Goal: Task Accomplishment & Management: Use online tool/utility

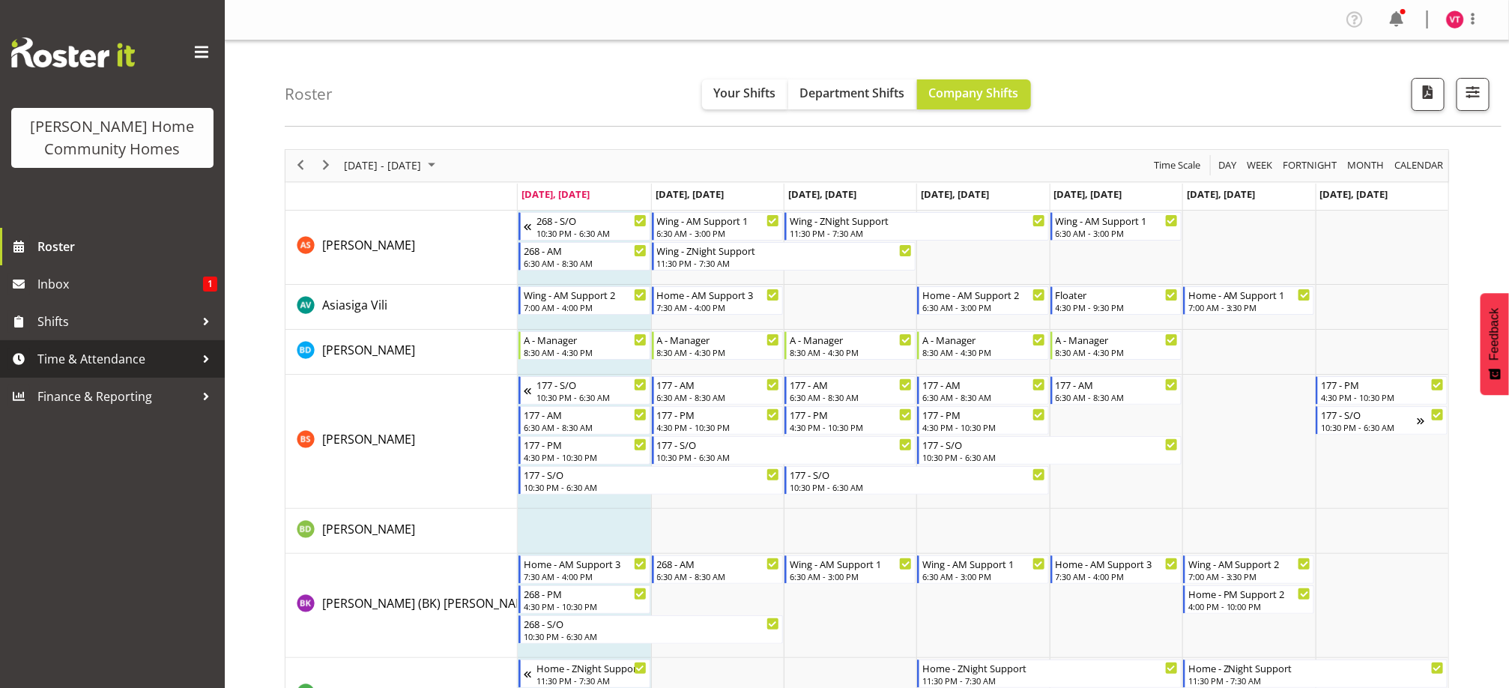
click at [137, 360] on span "Time & Attendance" at bounding box center [115, 359] width 157 height 22
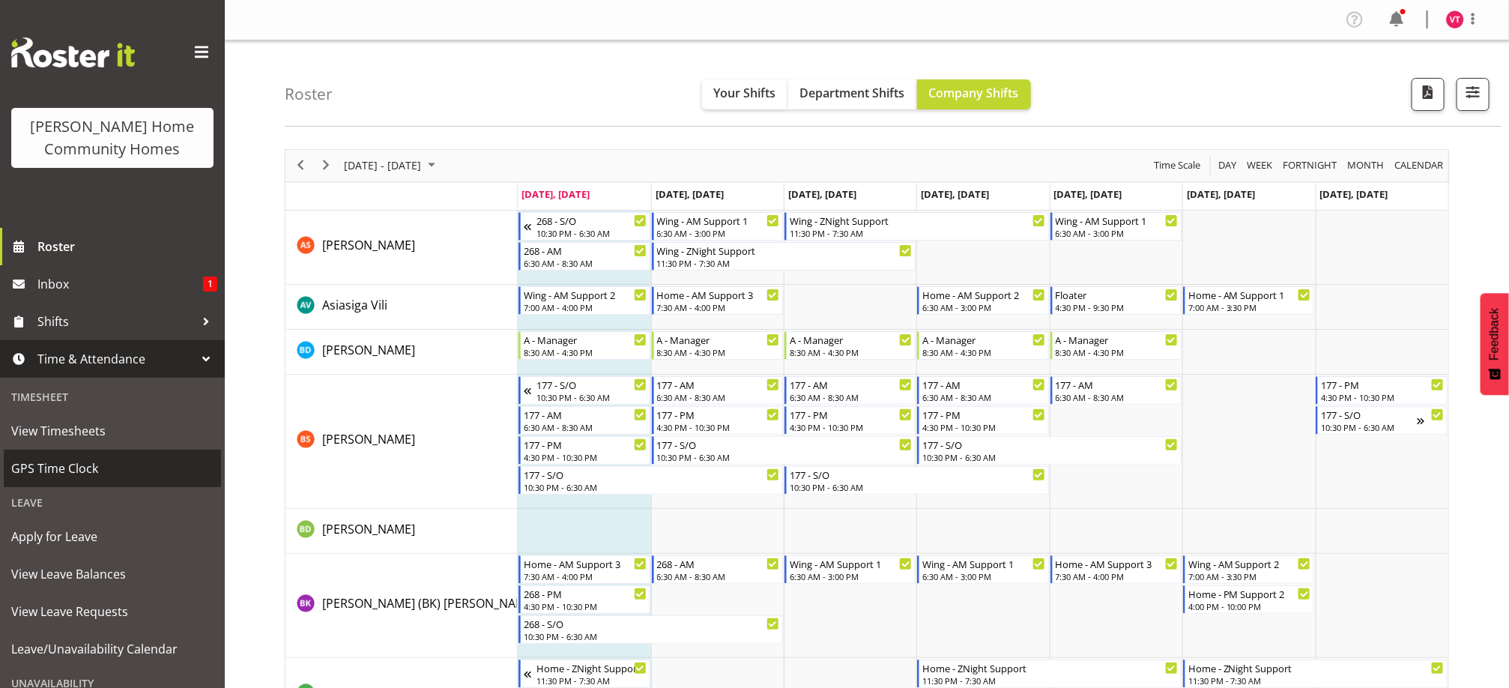
click at [122, 464] on span "GPS Time Clock" at bounding box center [112, 468] width 202 height 22
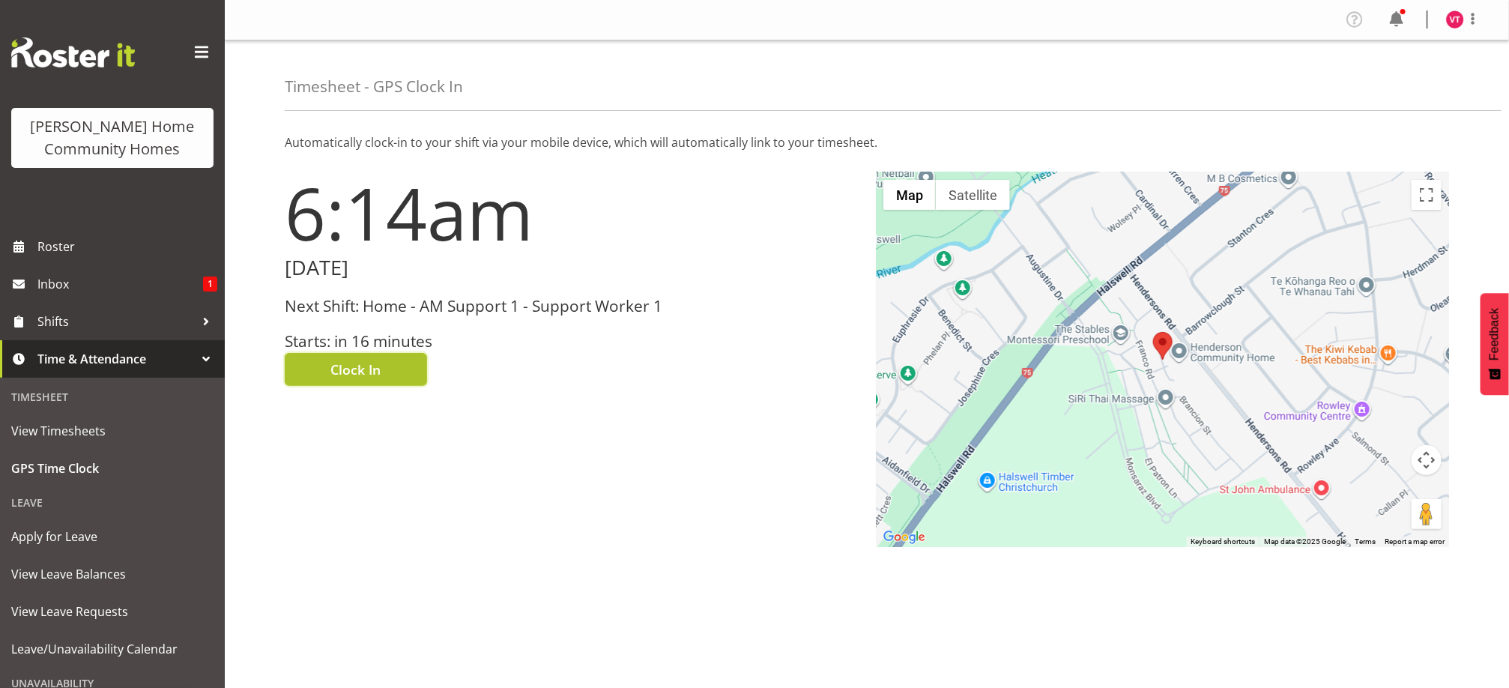
click at [347, 364] on span "Clock In" at bounding box center [356, 369] width 50 height 19
click at [1459, 21] on img at bounding box center [1456, 19] width 18 height 18
click at [1399, 70] on link "Log Out" at bounding box center [1411, 78] width 144 height 27
